Goal: Task Accomplishment & Management: Complete application form

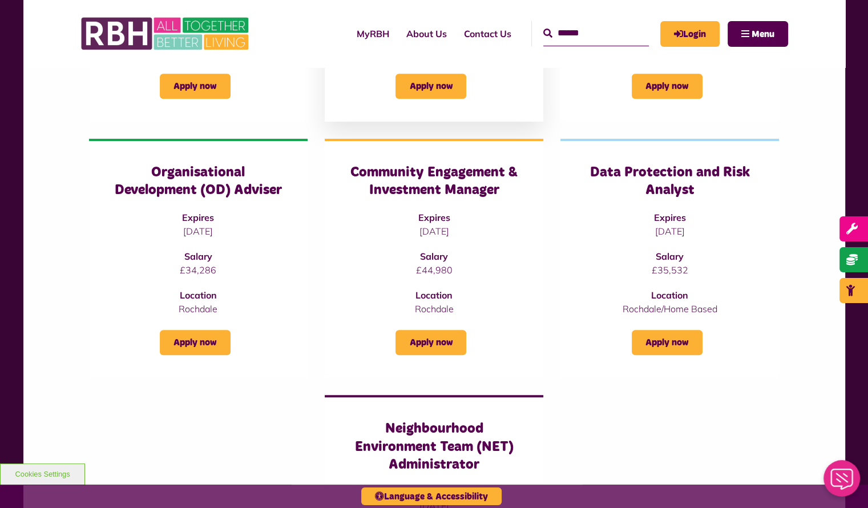
scroll to position [628, 0]
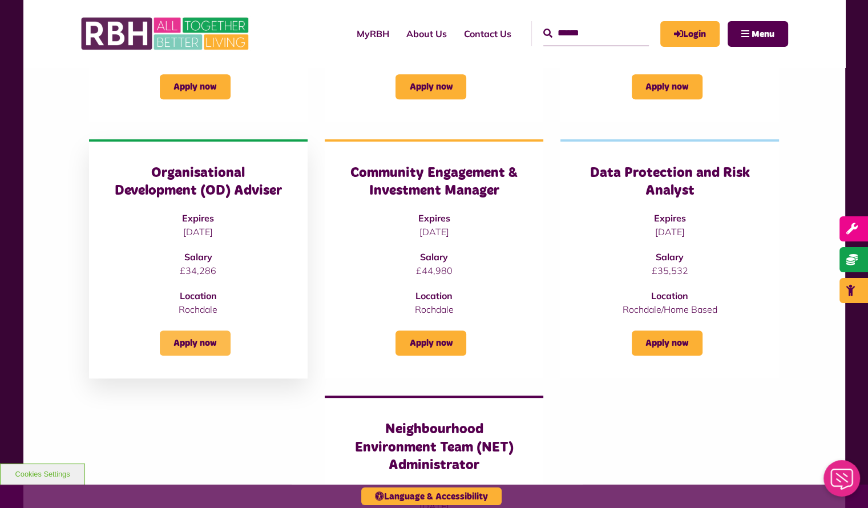
click at [196, 331] on link "Apply now" at bounding box center [195, 342] width 71 height 25
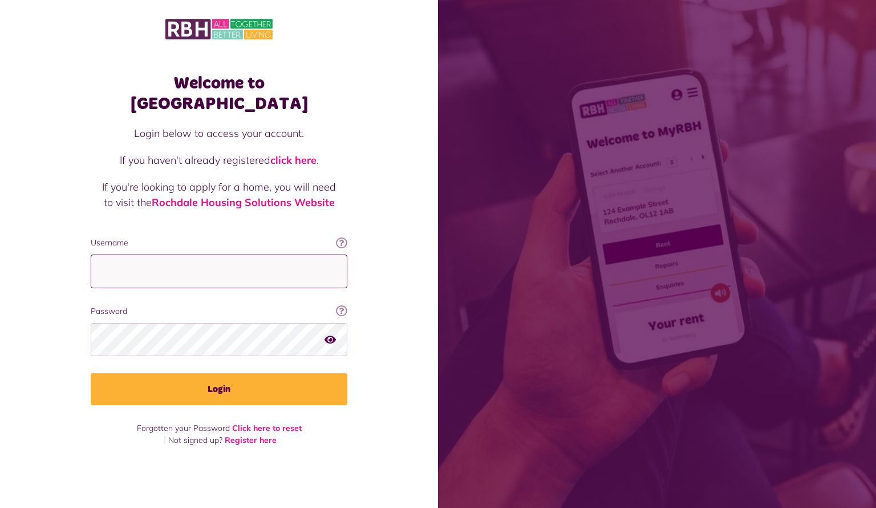
click at [269, 254] on input "Username" at bounding box center [219, 271] width 257 height 34
type input "**********"
click at [91, 373] on button "Login" at bounding box center [219, 389] width 257 height 32
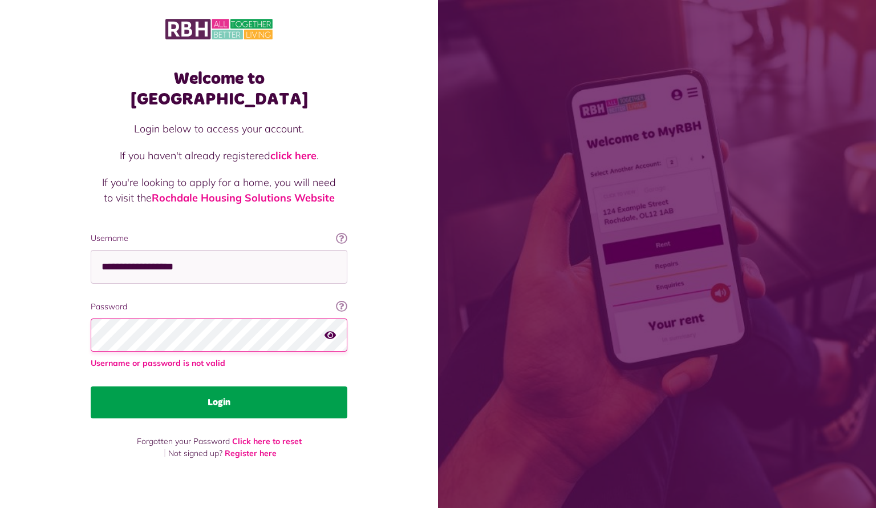
click at [214, 389] on button "Login" at bounding box center [219, 402] width 257 height 32
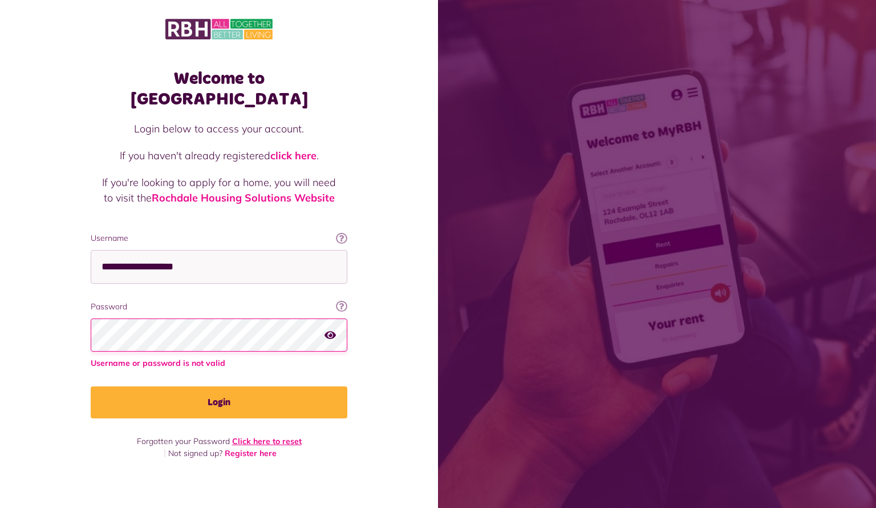
click at [268, 436] on link "Click here to reset" at bounding box center [267, 441] width 70 height 10
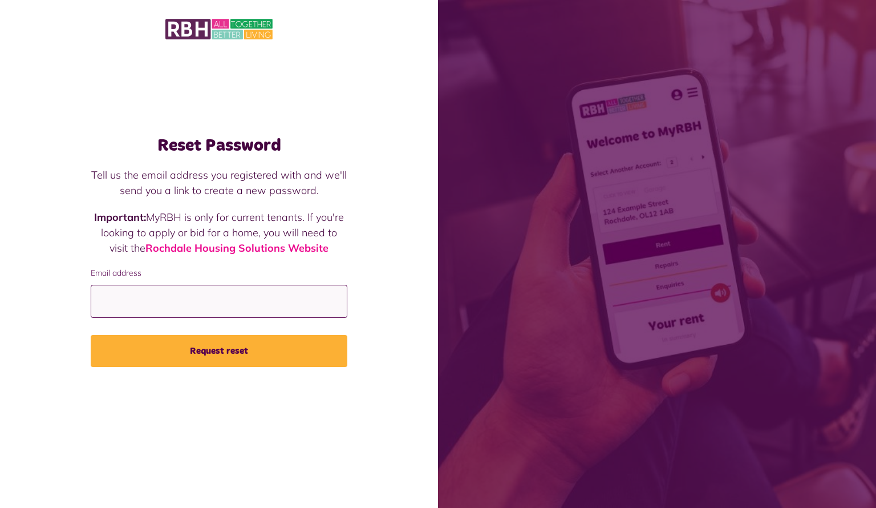
click at [155, 308] on input "Email address" at bounding box center [219, 302] width 257 height 34
type input "**********"
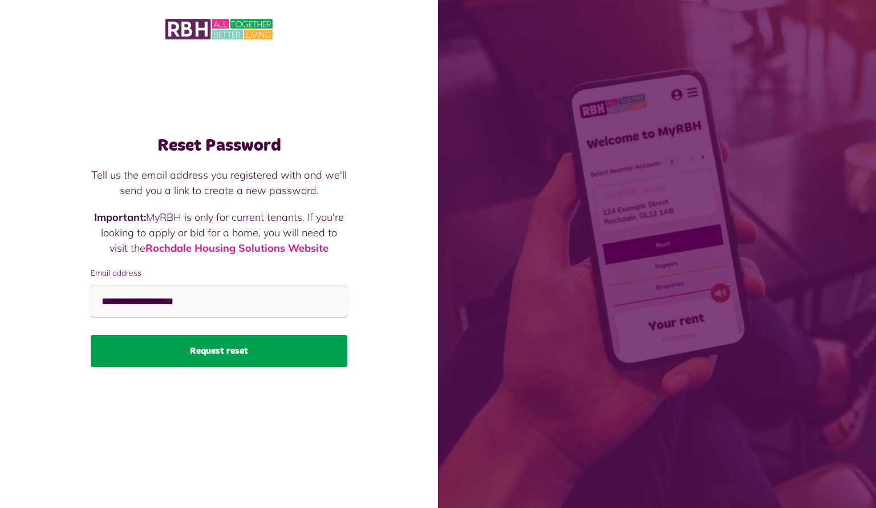
click at [199, 348] on button "Request reset" at bounding box center [219, 351] width 257 height 32
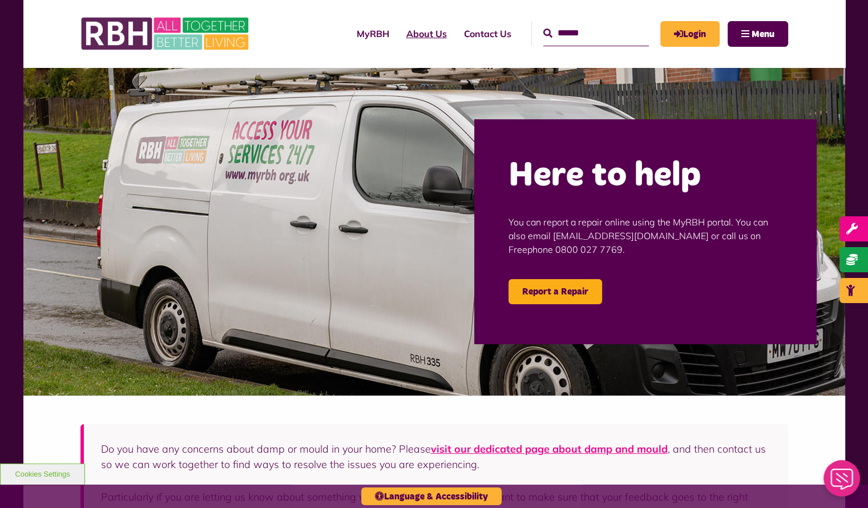
click at [399, 37] on link "About Us" at bounding box center [427, 33] width 58 height 31
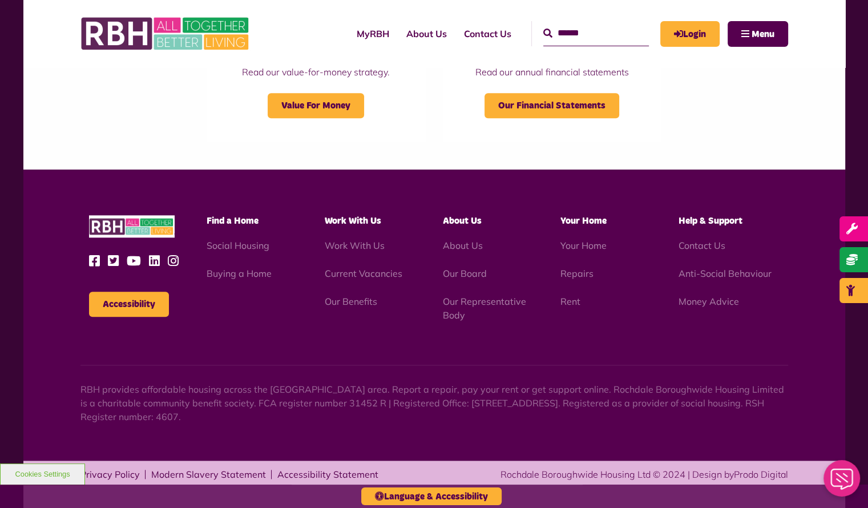
scroll to position [1280, 0]
click at [347, 274] on link "Current Vacancies" at bounding box center [364, 273] width 78 height 11
